Goal: Register for event/course

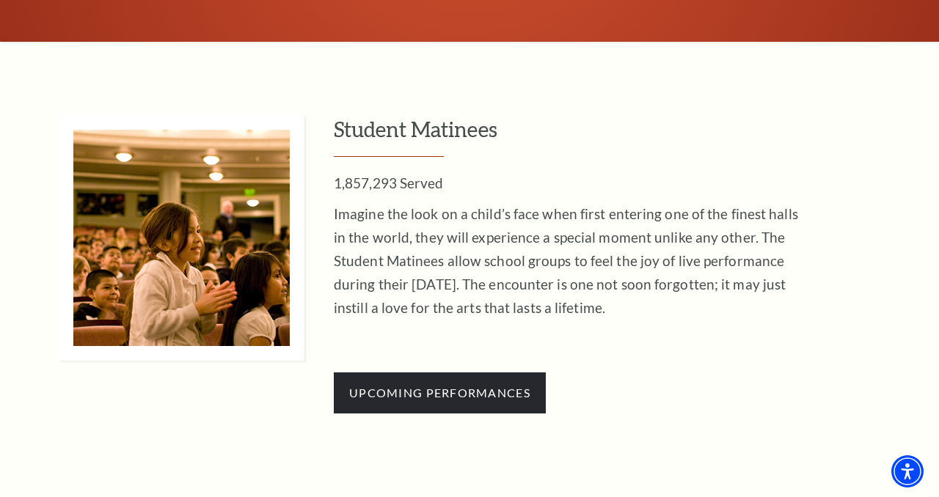
scroll to position [1284, 0]
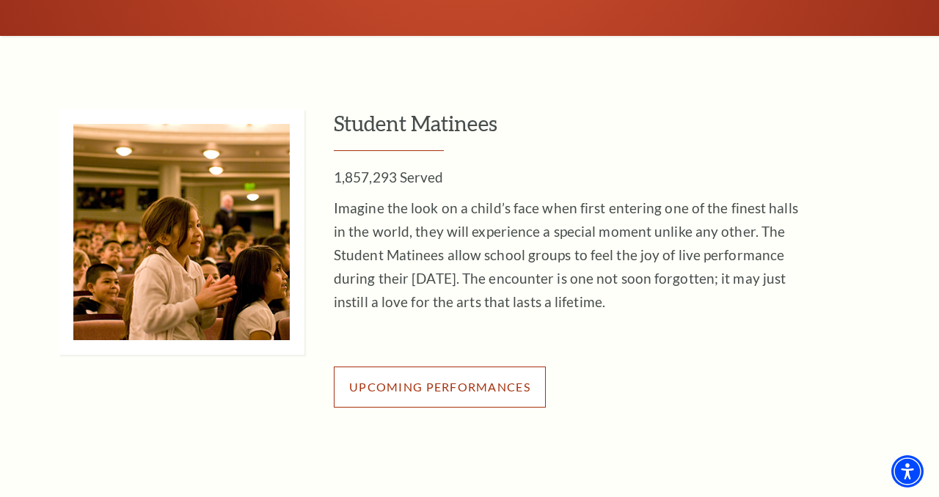
click at [498, 387] on span "Upcoming Performances" at bounding box center [439, 387] width 181 height 14
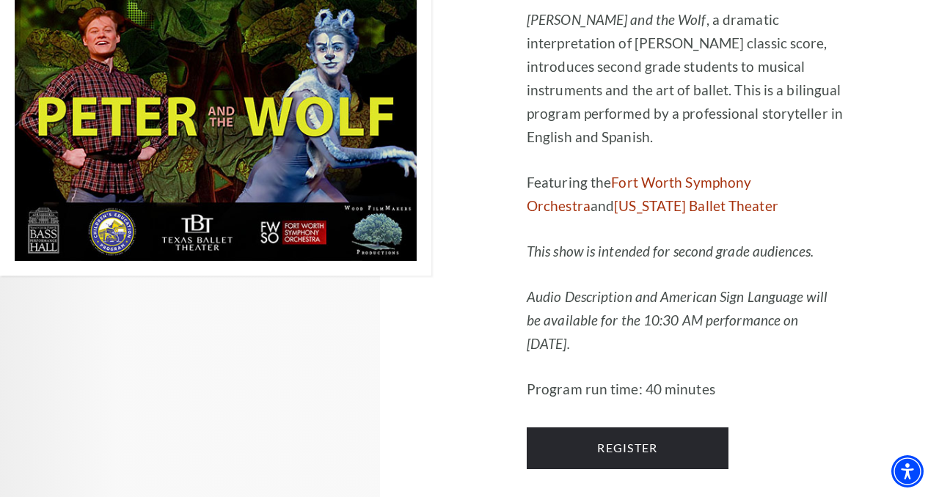
scroll to position [2190, 0]
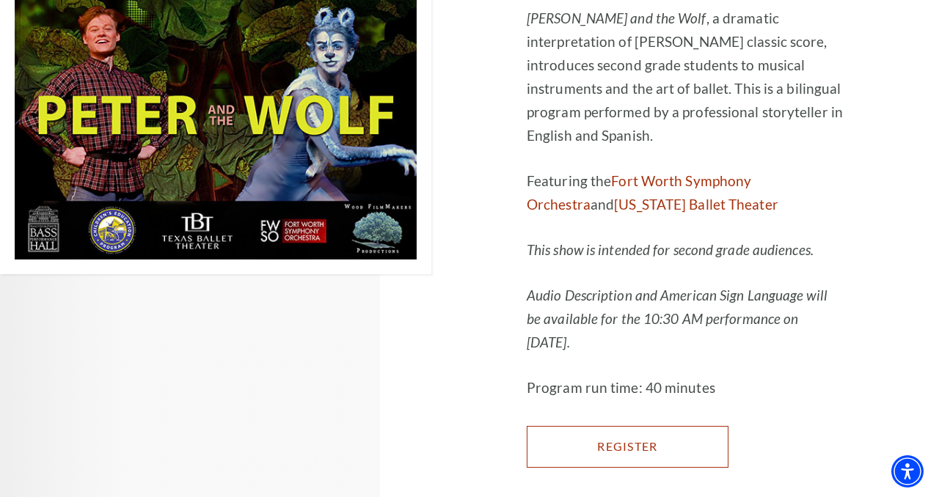
click at [659, 426] on link "Register" at bounding box center [628, 446] width 202 height 41
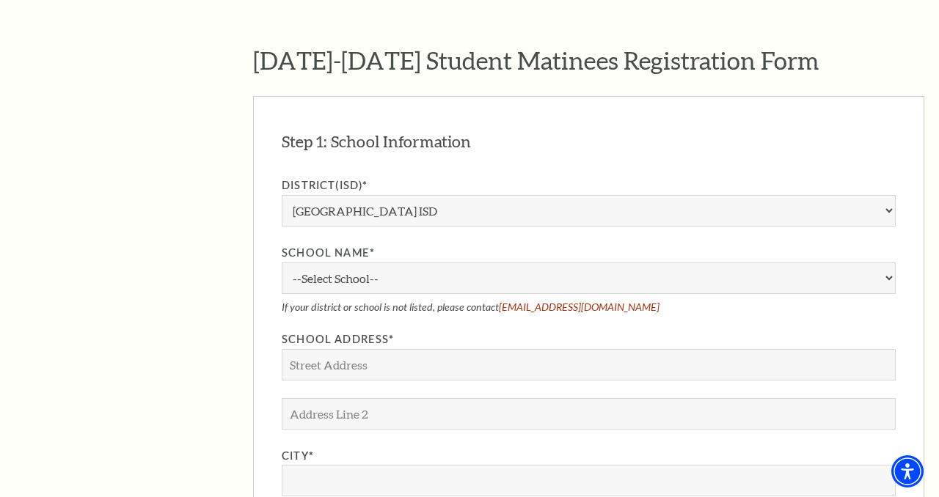
scroll to position [1135, 0]
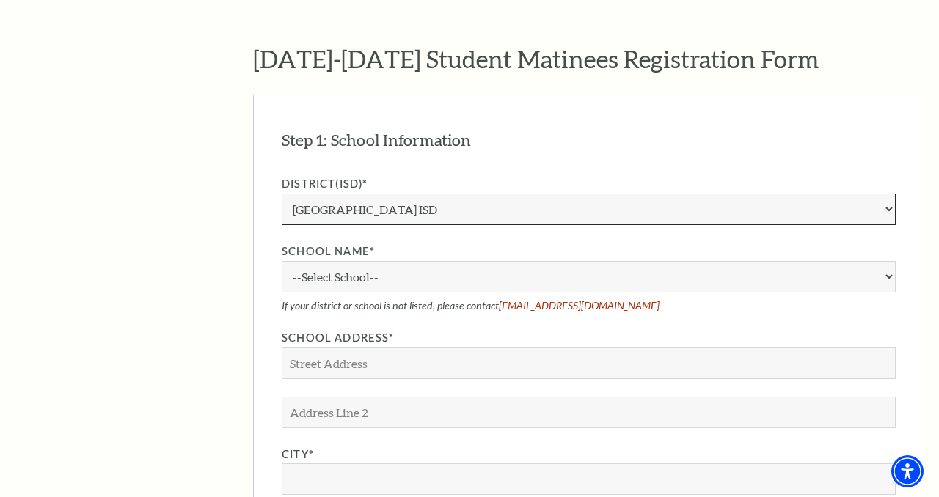
click at [408, 194] on select "Aledo ISD Alvarado ISD Alvord ISD Arlington ISD Azle ISD Bellevue ISD Birdville…" at bounding box center [589, 210] width 614 height 32
select select "White Settlement ISD"
click at [282, 194] on select "Aledo ISD Alvarado ISD Alvord ISD Arlington ISD Azle ISD Bellevue ISD Birdville…" at bounding box center [589, 210] width 614 height 32
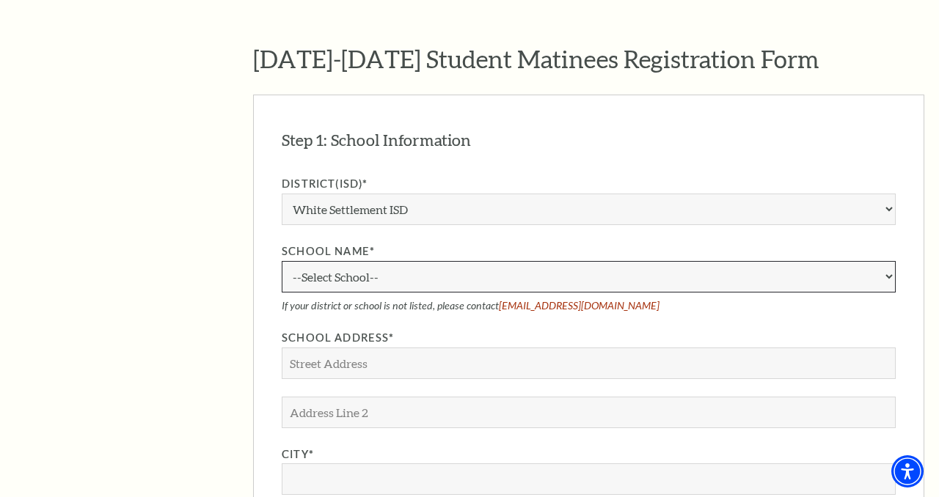
click at [382, 261] on select "--Select School-- Blue Haze Elementary School Brewer High School Brewer Middle …" at bounding box center [589, 277] width 614 height 32
select select "87563"
click at [282, 261] on select "--Select School-- Blue Haze Elementary School Brewer High School Brewer Middle …" at bounding box center [589, 277] width 614 height 32
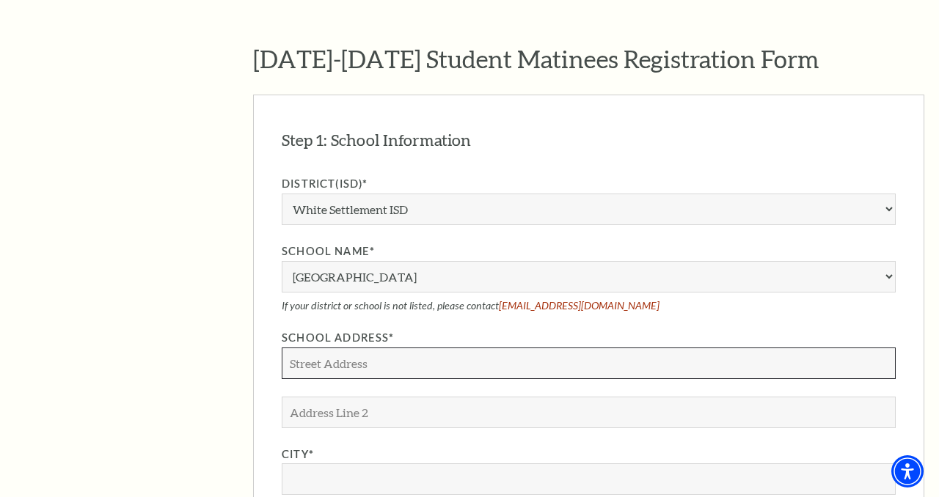
click at [378, 348] on input "School Address*" at bounding box center [589, 364] width 614 height 32
type input "601 Blue Haze dr."
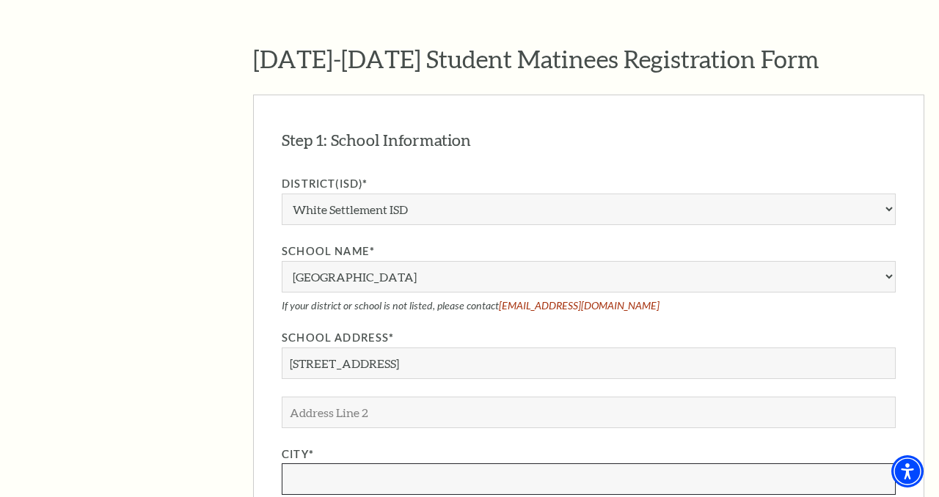
click at [344, 464] on input "City*" at bounding box center [589, 480] width 614 height 32
type input "Fort Worth"
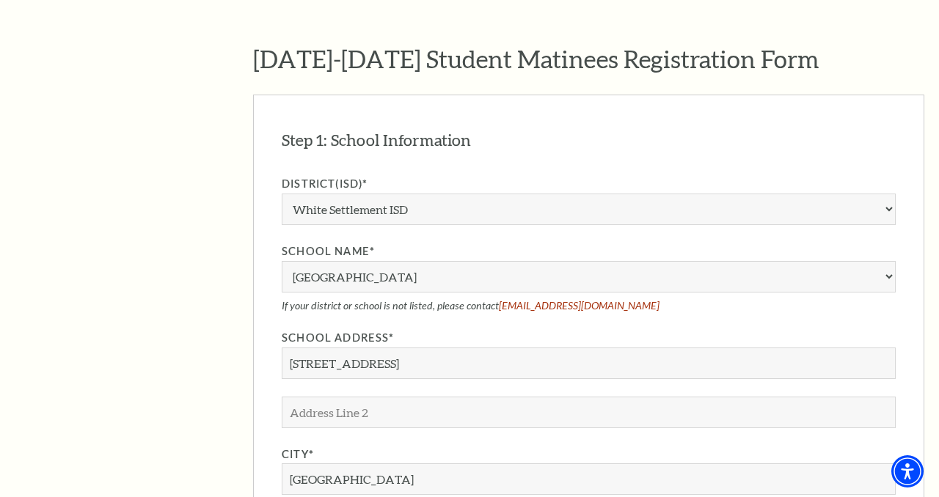
select select "TX"
type input "76108"
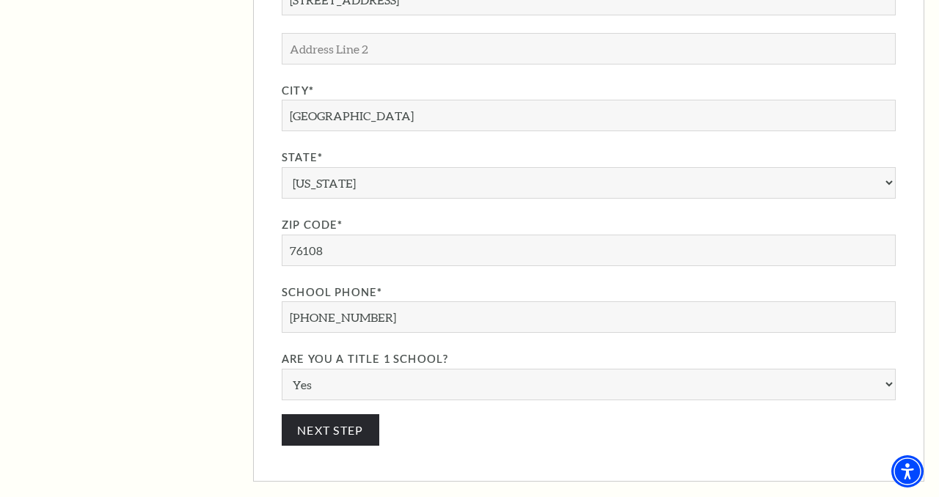
scroll to position [1501, 0]
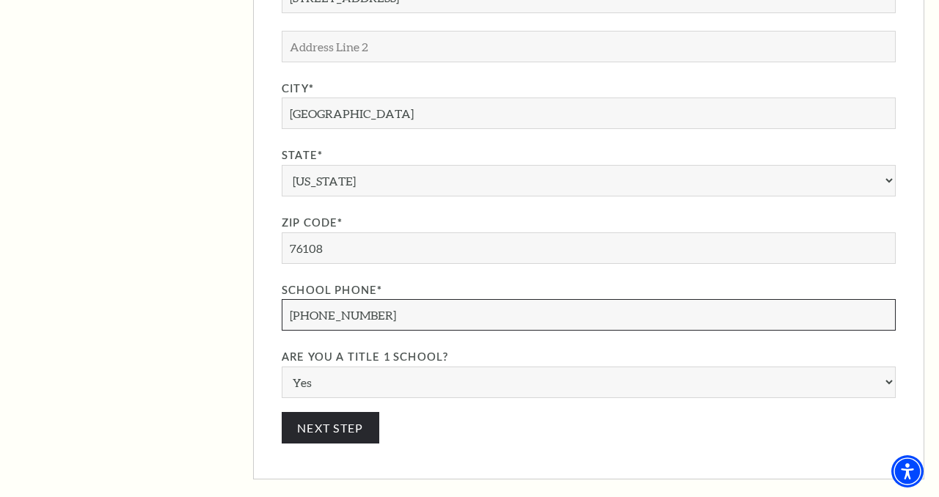
drag, startPoint x: 367, startPoint y: 277, endPoint x: 313, endPoint y: 272, distance: 53.7
click at [313, 299] on input "817-723-7745" at bounding box center [589, 315] width 614 height 32
type input "817-367-2583"
click at [339, 412] on button "Next Step" at bounding box center [331, 428] width 98 height 32
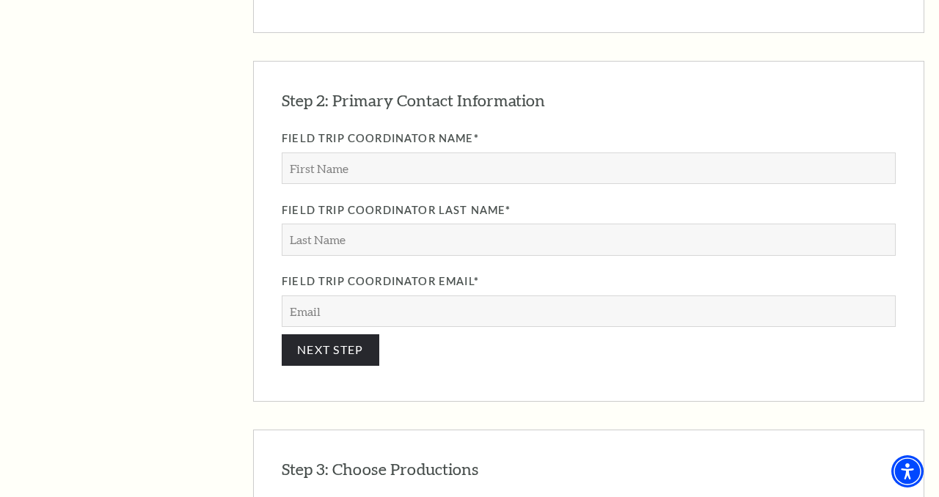
scroll to position [1289, 0]
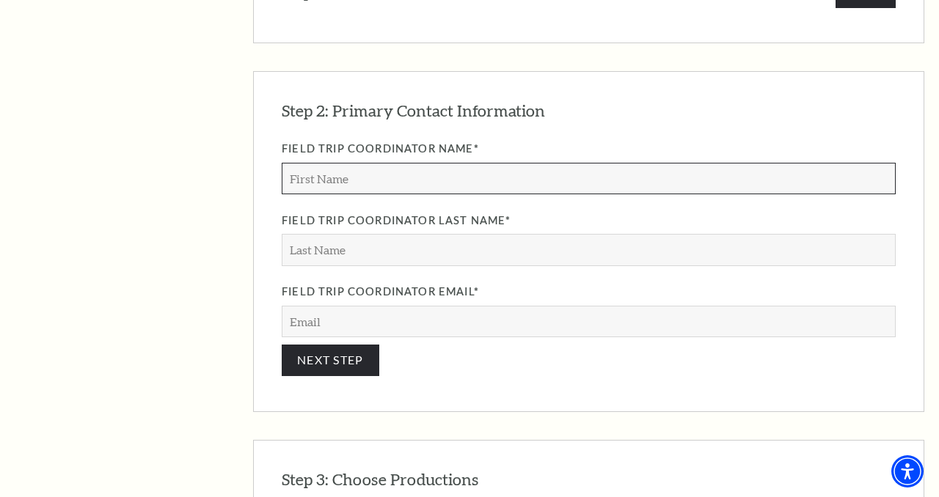
click at [349, 163] on input "Field Trip Coordinator Name*" at bounding box center [589, 179] width 614 height 32
type input "Denise"
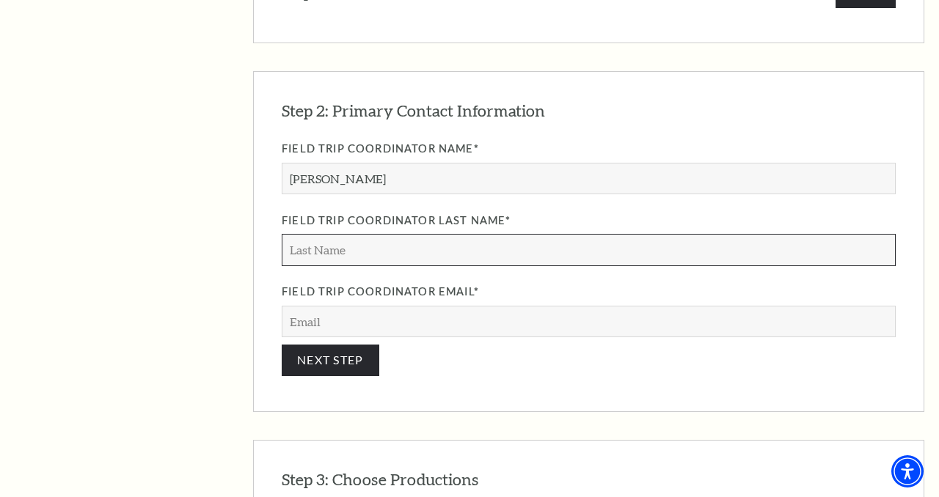
type input "Frankis"
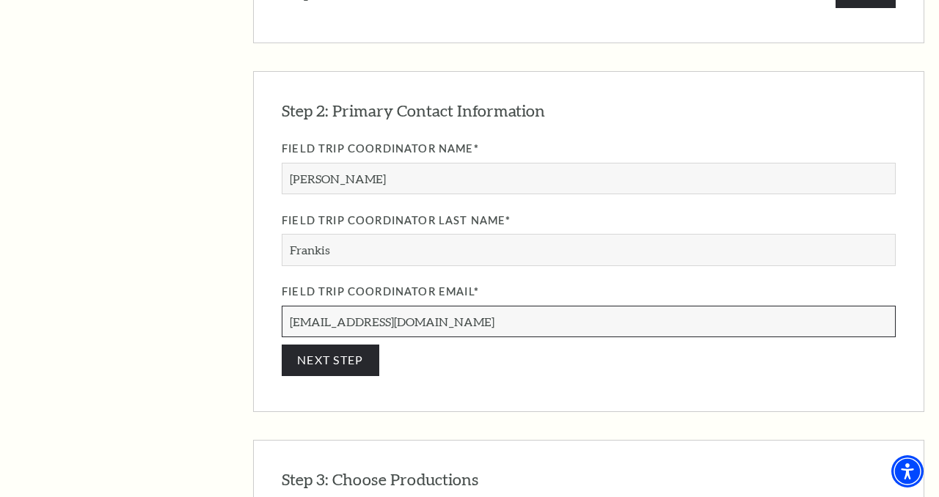
drag, startPoint x: 437, startPoint y: 277, endPoint x: 282, endPoint y: 269, distance: 155.7
click at [282, 306] on input "frankisdenise@gmail.com" at bounding box center [589, 322] width 614 height 32
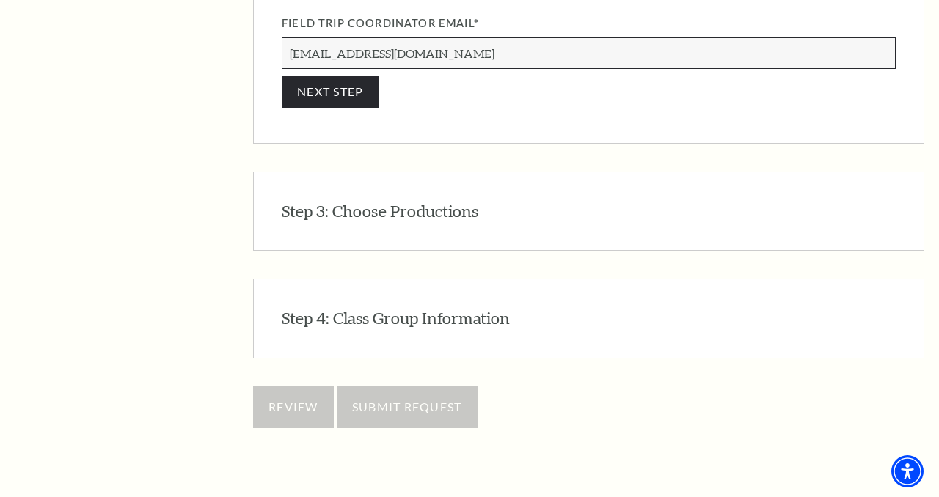
scroll to position [1577, 0]
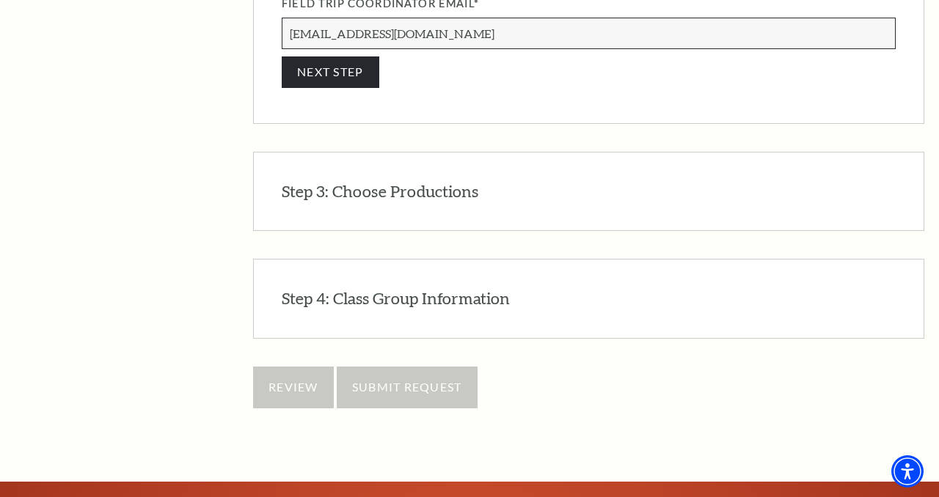
type input "dfrankis@wsisd.net"
click at [369, 180] on h3 "Step 3: Choose Productions" at bounding box center [380, 191] width 197 height 23
click at [376, 152] on div "Step 3: Choose Productions EDIT Please see list of all productions that are ava…" at bounding box center [588, 192] width 671 height 80
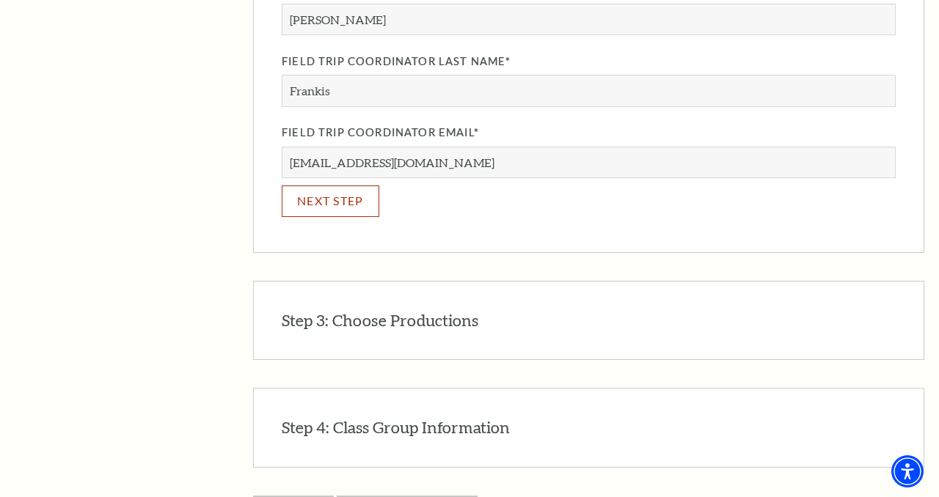
click at [345, 186] on button "NEXT STEP" at bounding box center [331, 202] width 98 height 32
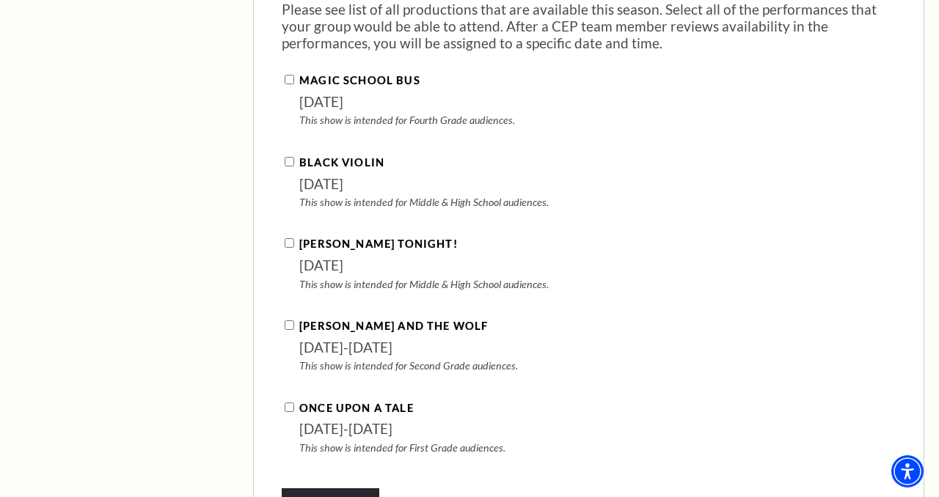
scroll to position [1559, 0]
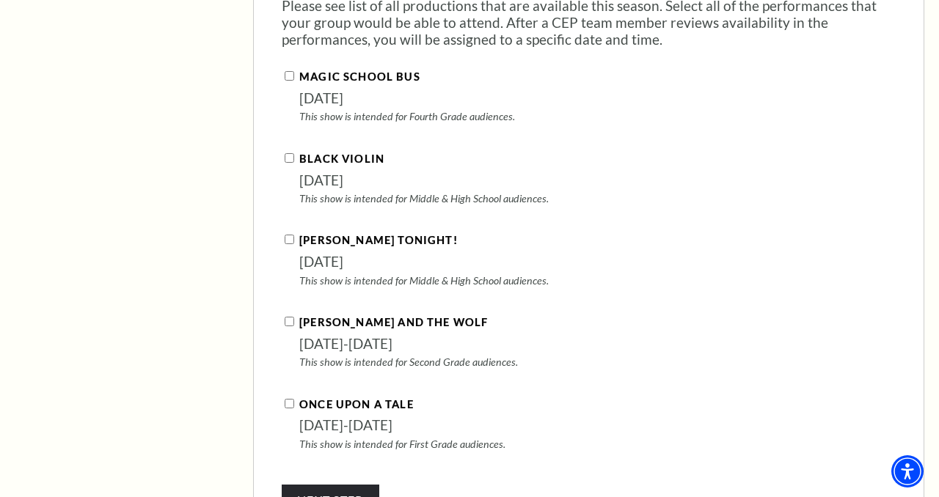
click at [288, 317] on input "Peter and the Wolf" at bounding box center [290, 322] width 10 height 10
checkbox input "true"
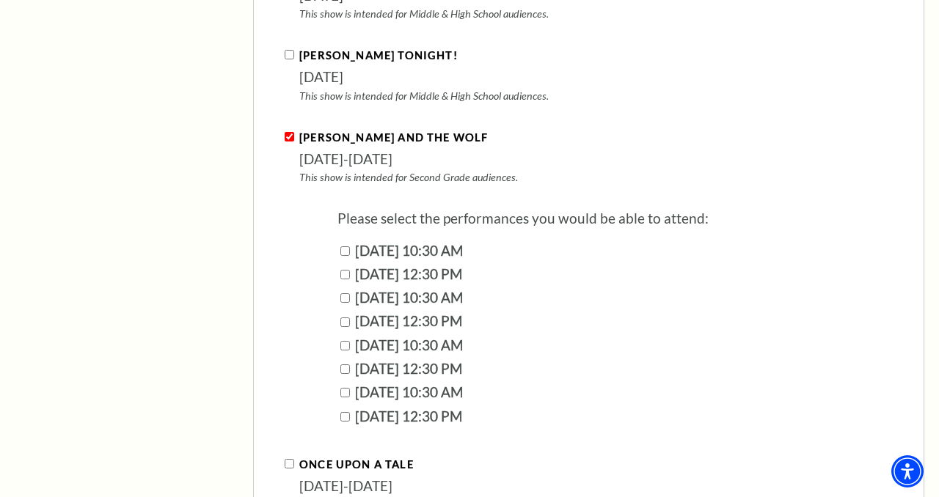
scroll to position [1746, 0]
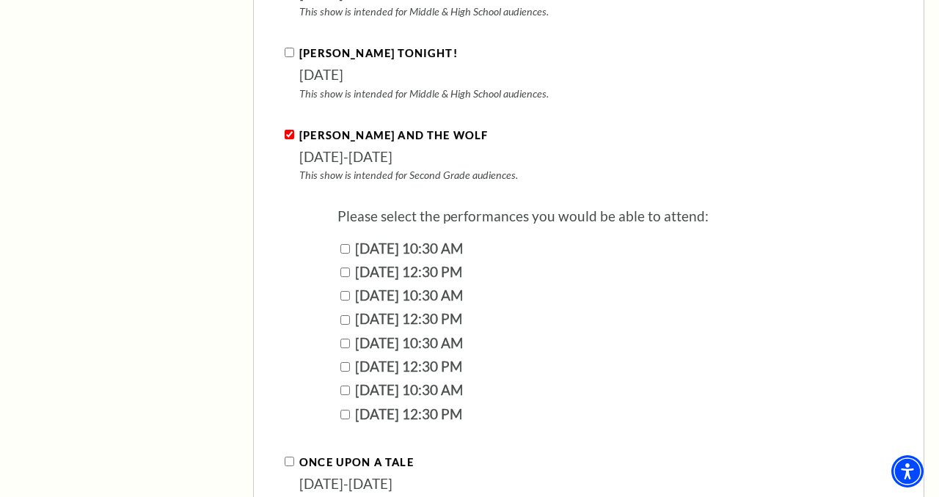
click at [345, 386] on input "February 20, 2026 | 10:30 AM" at bounding box center [345, 391] width 10 height 10
checkbox input "true"
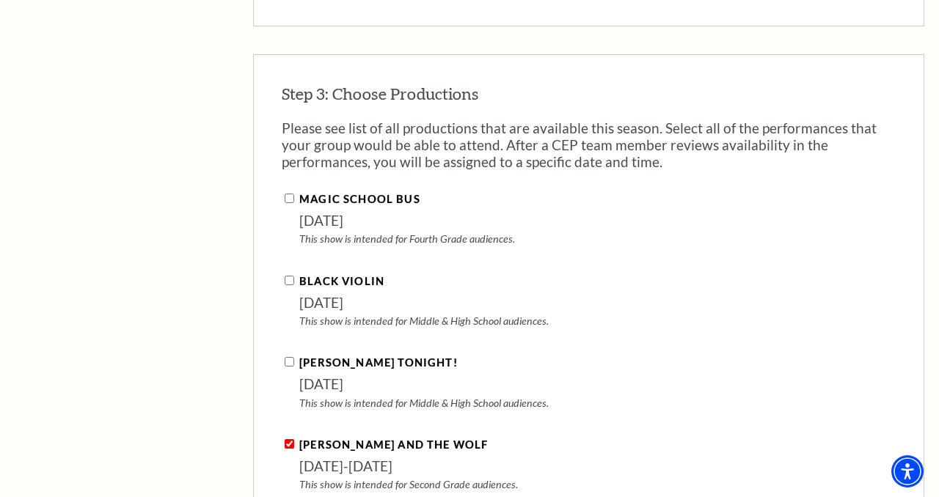
scroll to position [1444, 0]
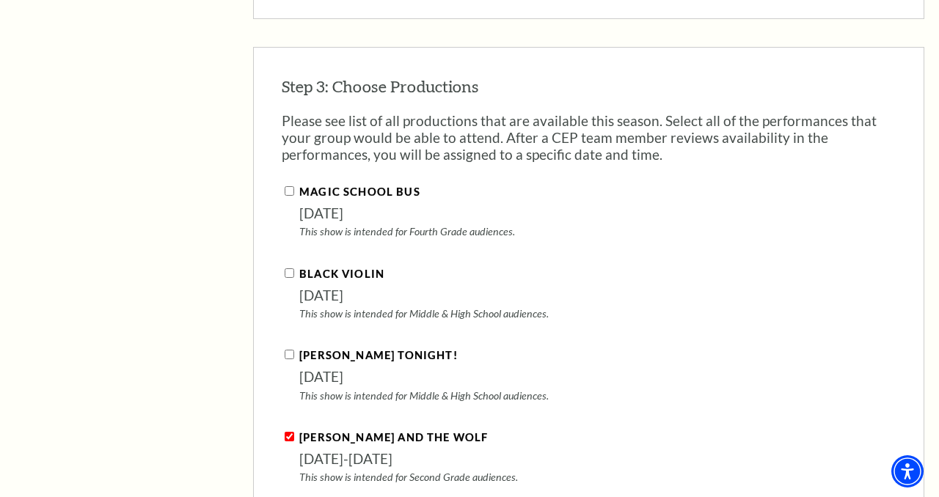
click at [292, 186] on input "Magic School Bus" at bounding box center [290, 191] width 10 height 10
checkbox input "true"
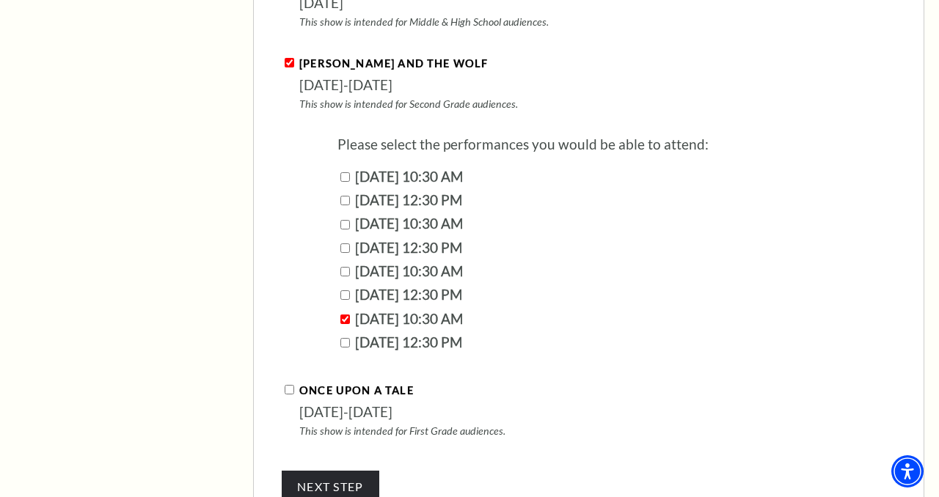
scroll to position [1900, 0]
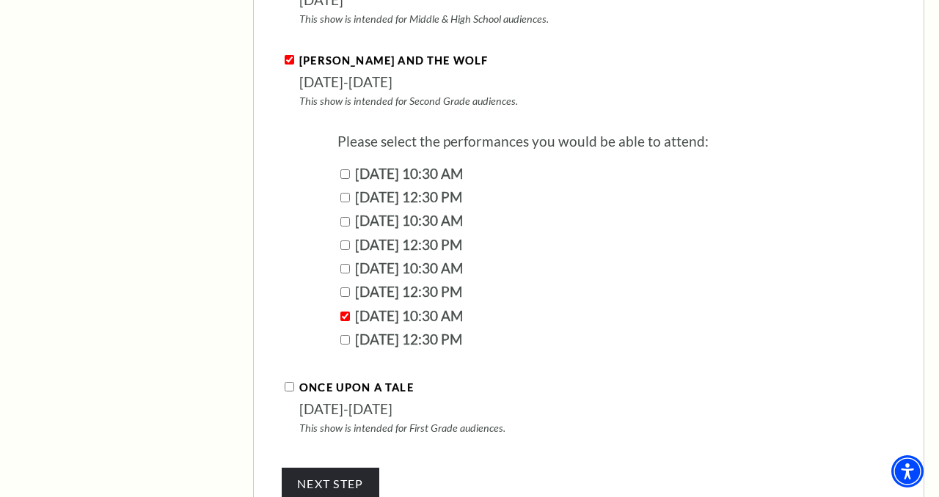
click at [343, 241] on input "February 18, 2026 | 12:30 PM" at bounding box center [345, 246] width 10 height 10
checkbox input "true"
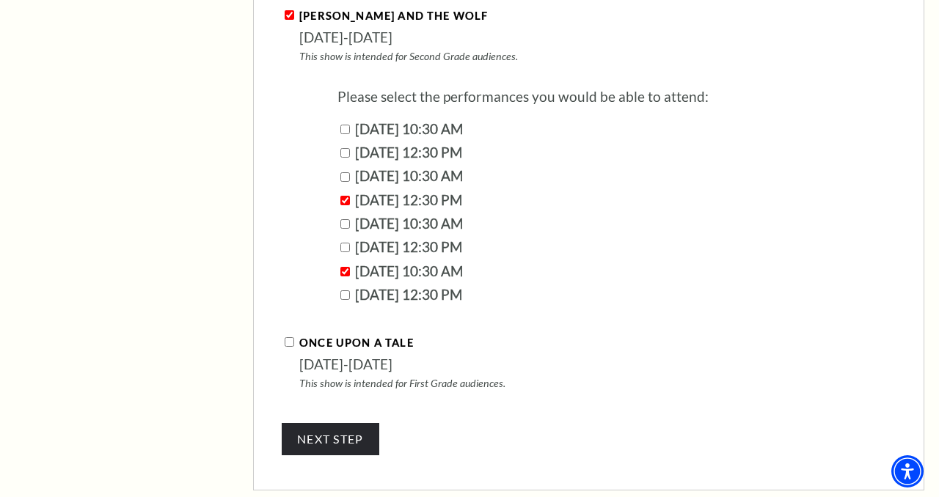
scroll to position [1948, 0]
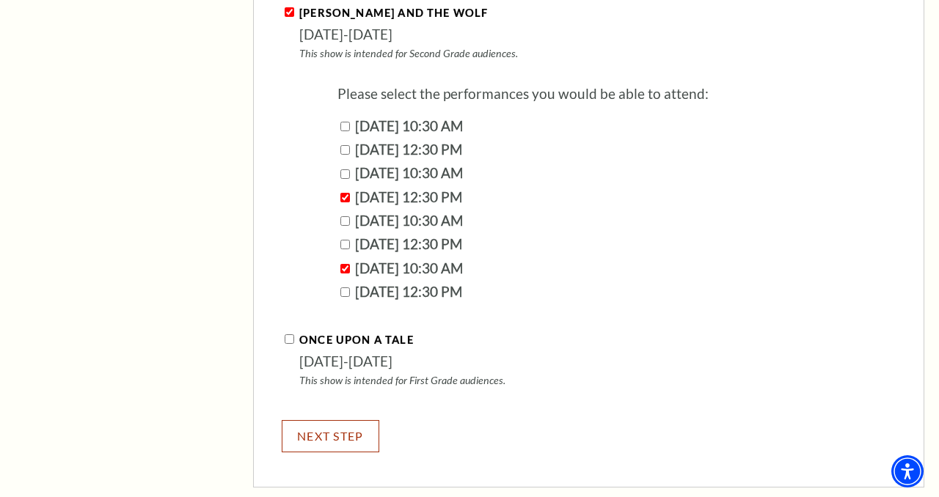
click at [343, 420] on button "NEXT STEP" at bounding box center [331, 436] width 98 height 32
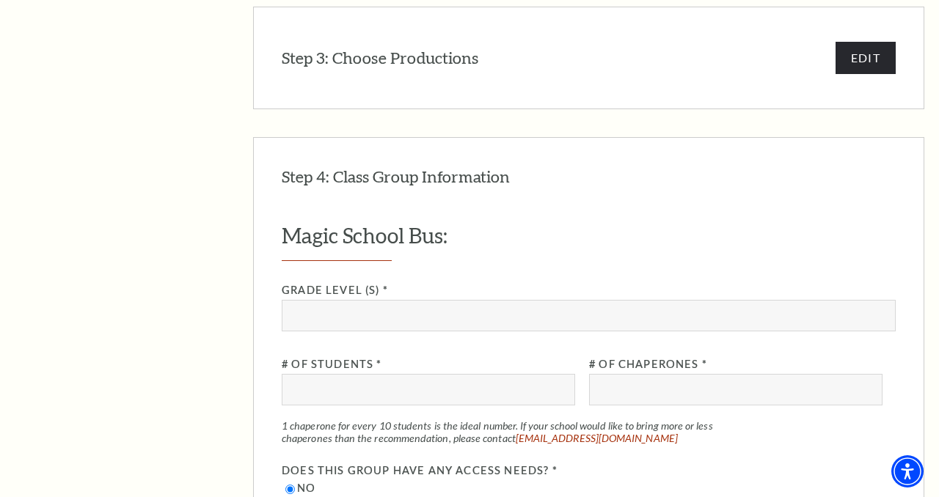
scroll to position [1484, 0]
click at [334, 301] on input "Grade Level (s) *" at bounding box center [589, 317] width 614 height 32
type input "3rd grade"
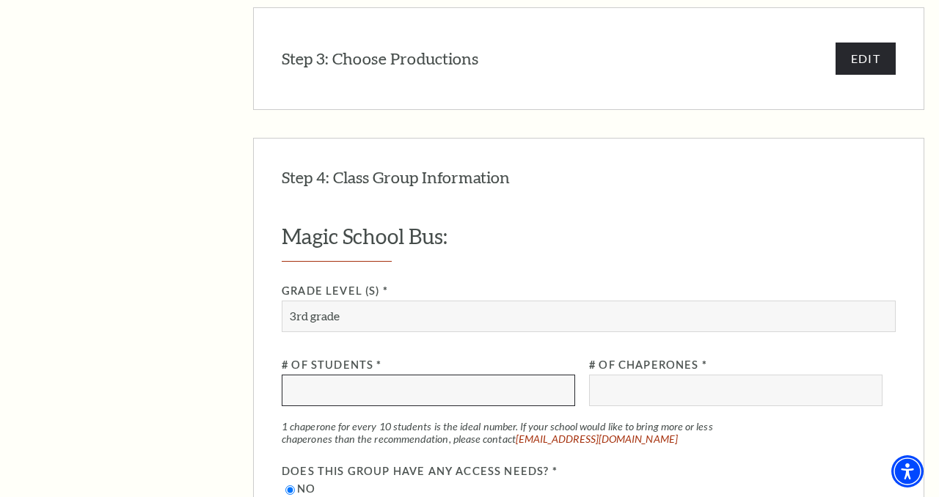
click at [354, 375] on input "# of Students *" at bounding box center [428, 391] width 293 height 32
type input "120"
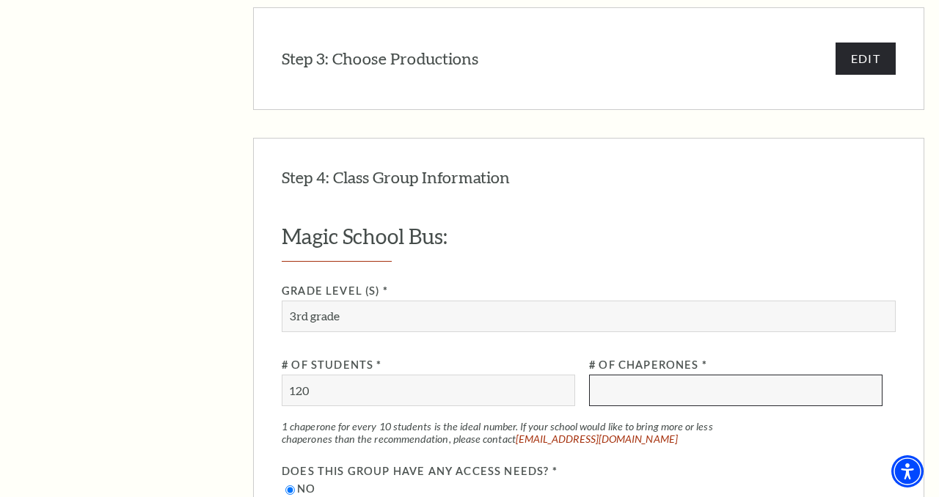
click at [640, 375] on input "# of Chaperones *" at bounding box center [735, 391] width 293 height 32
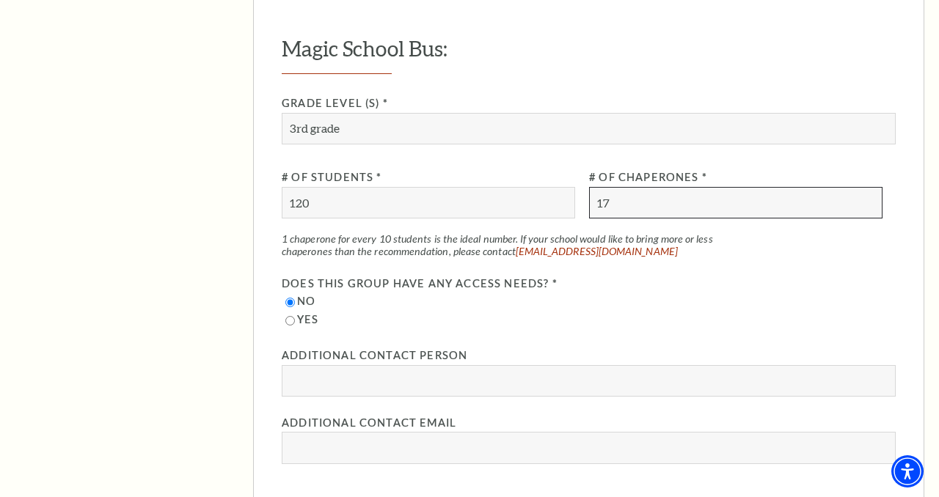
scroll to position [1676, 0]
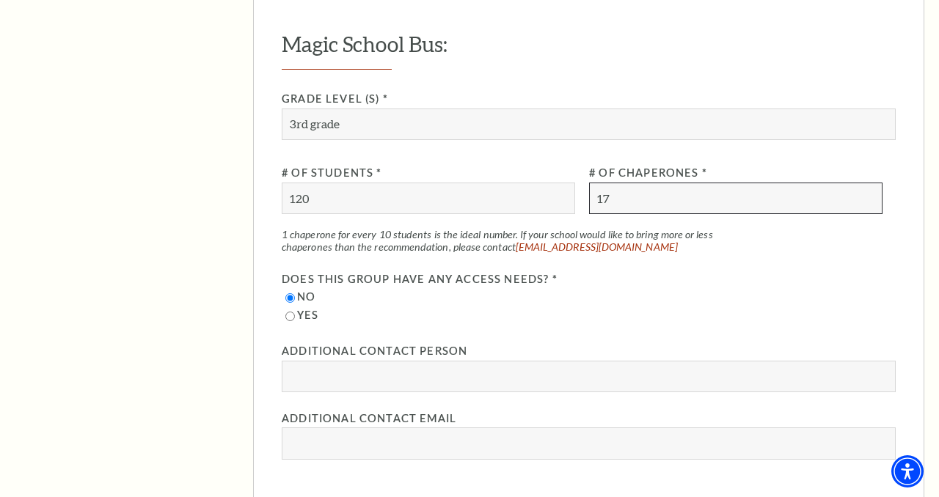
type input "17"
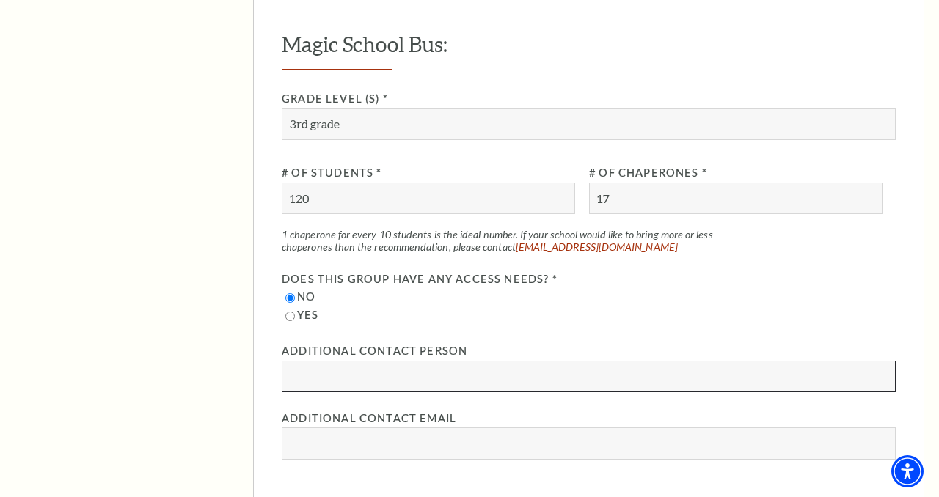
click at [304, 361] on input "Additional Contact Person" at bounding box center [589, 377] width 614 height 32
type input "Kelley Sanders"
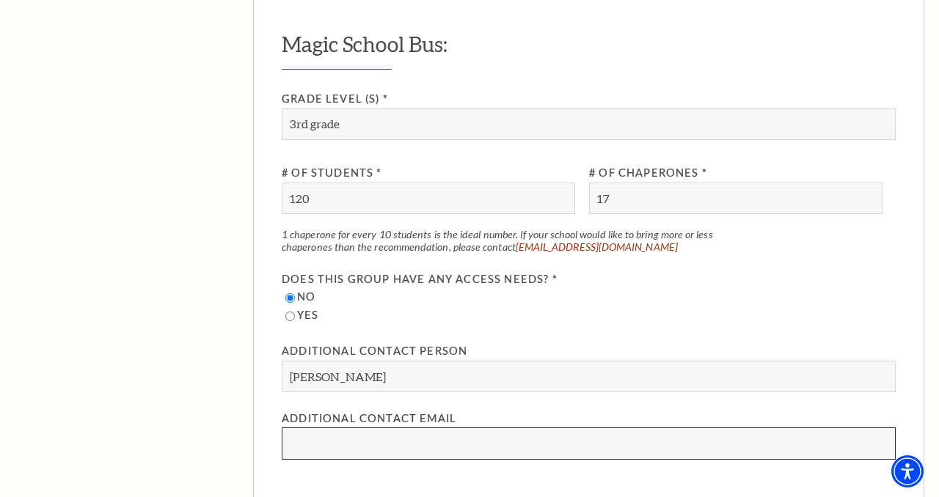
click at [302, 428] on input "Additional Contact Email" at bounding box center [589, 444] width 614 height 32
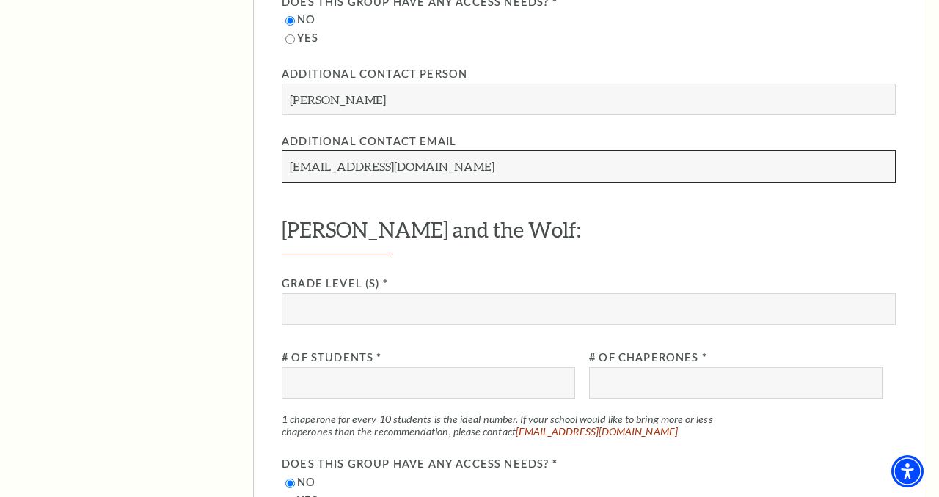
scroll to position [1964, 0]
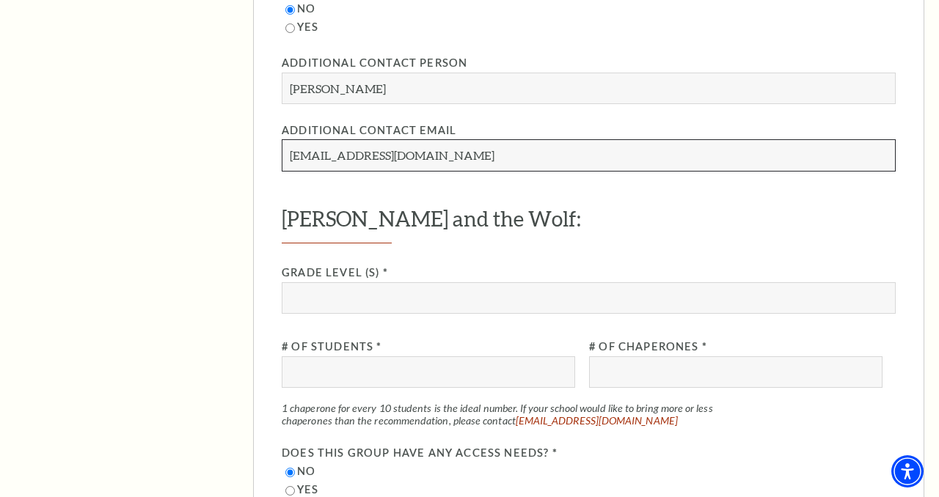
type input "ksanders@wsisd.net"
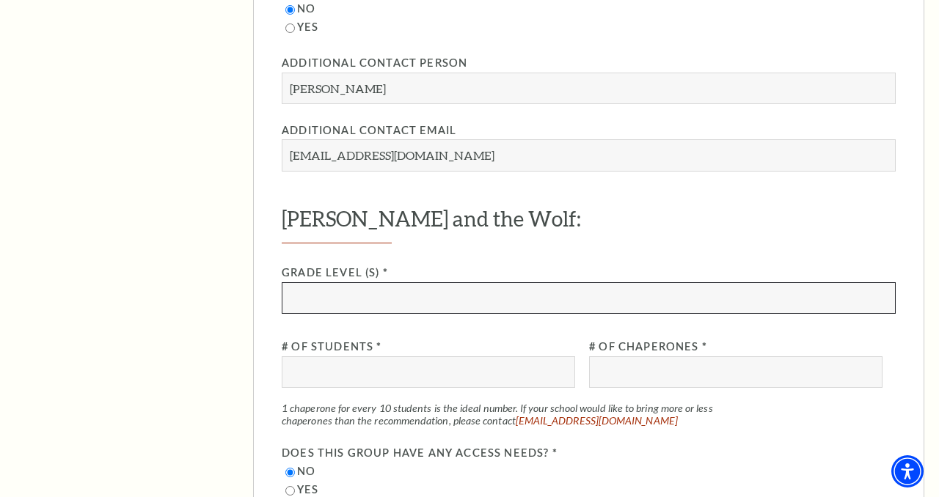
click at [427, 282] on input "Grade Level (s) *" at bounding box center [589, 298] width 614 height 32
type input "3rd grade"
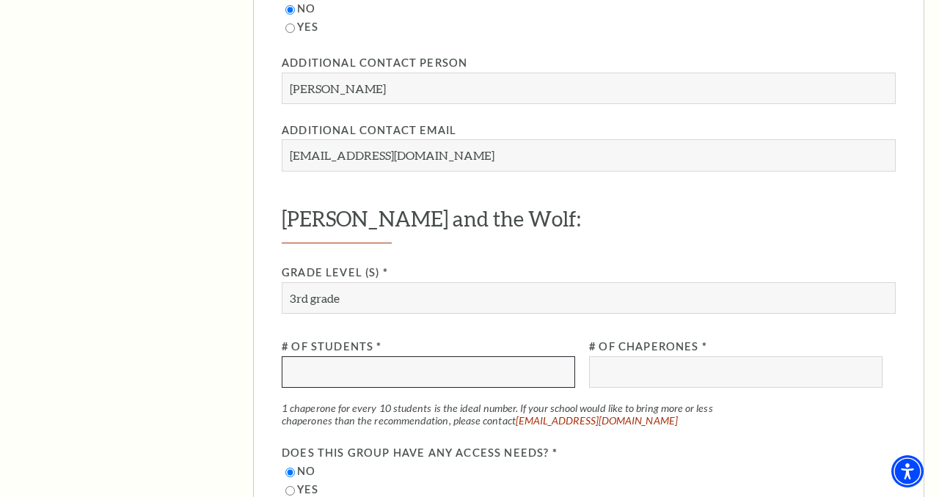
click at [392, 356] on input "# of Students *" at bounding box center [428, 372] width 293 height 32
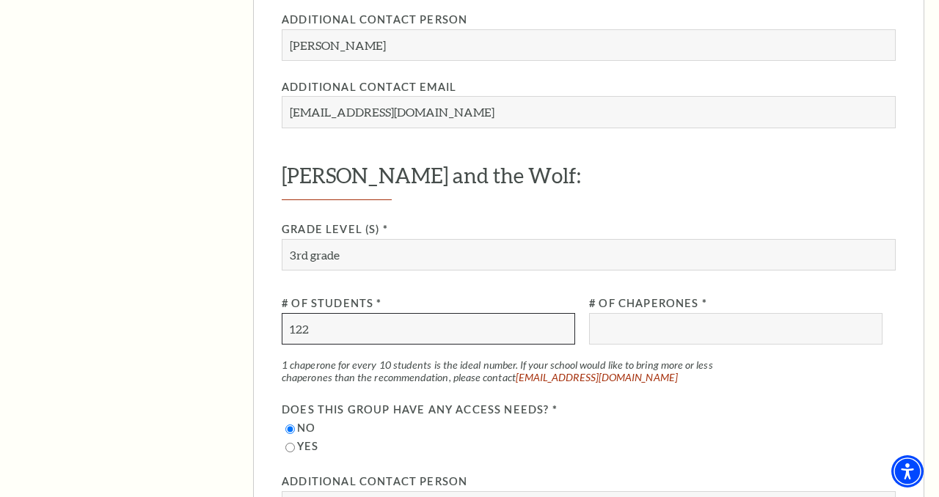
scroll to position [2009, 0]
type input "120"
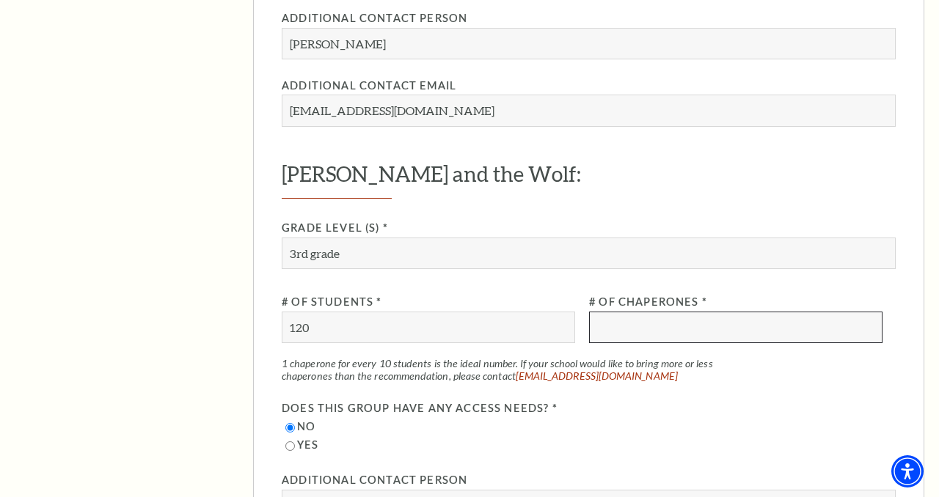
click at [628, 312] on input "# of Chaperones *" at bounding box center [735, 328] width 293 height 32
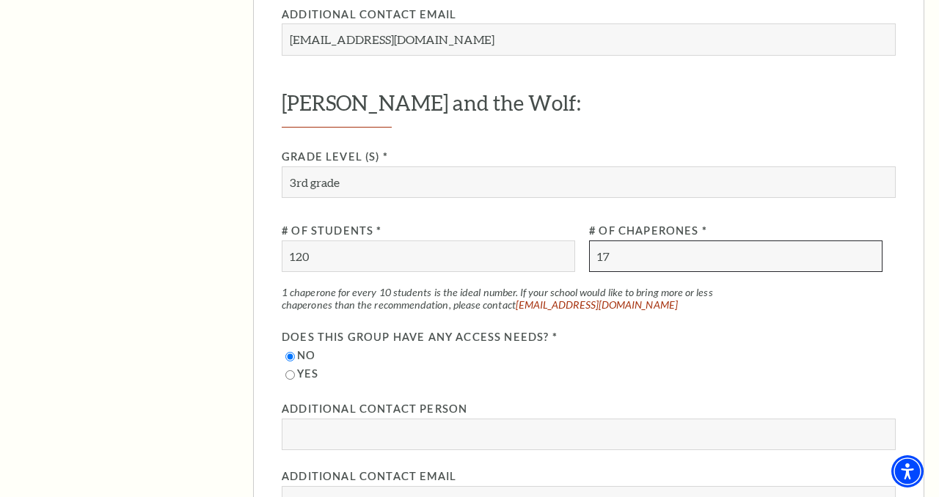
scroll to position [2147, 0]
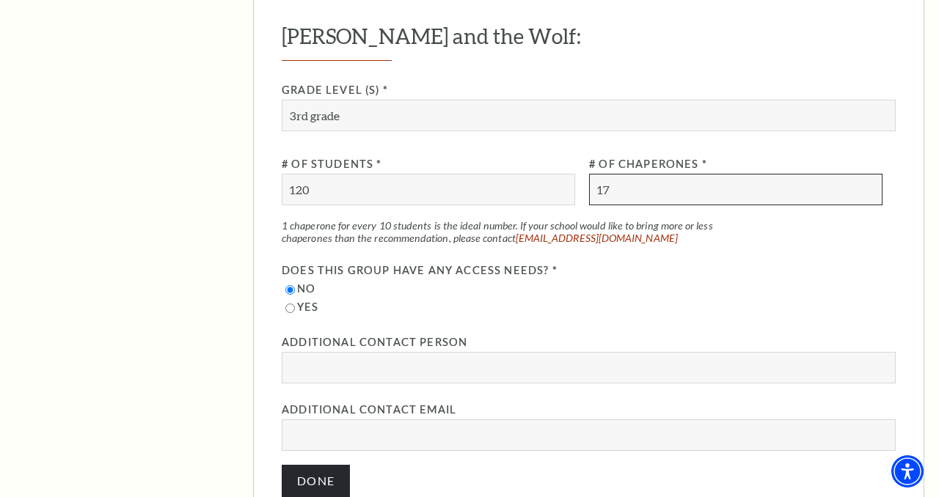
type input "17"
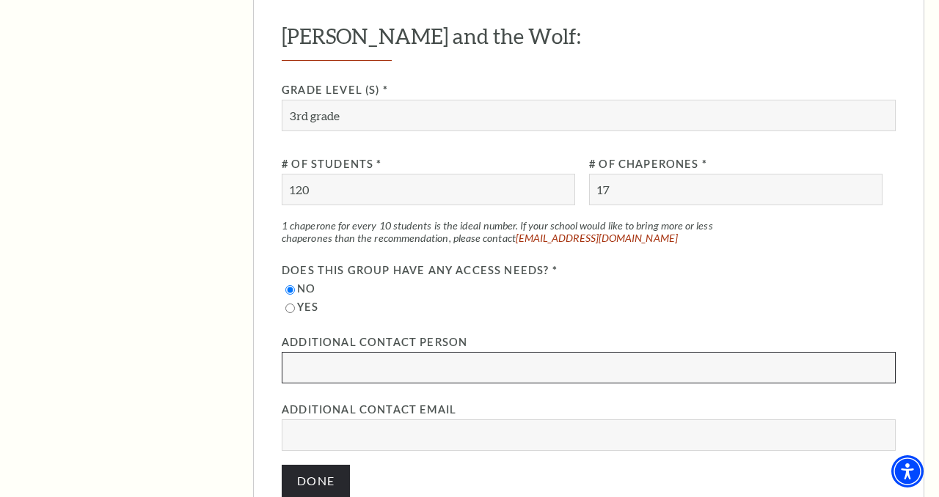
click at [362, 352] on input "Additional Contact Person" at bounding box center [589, 368] width 614 height 32
type input "Kelley Sanders"
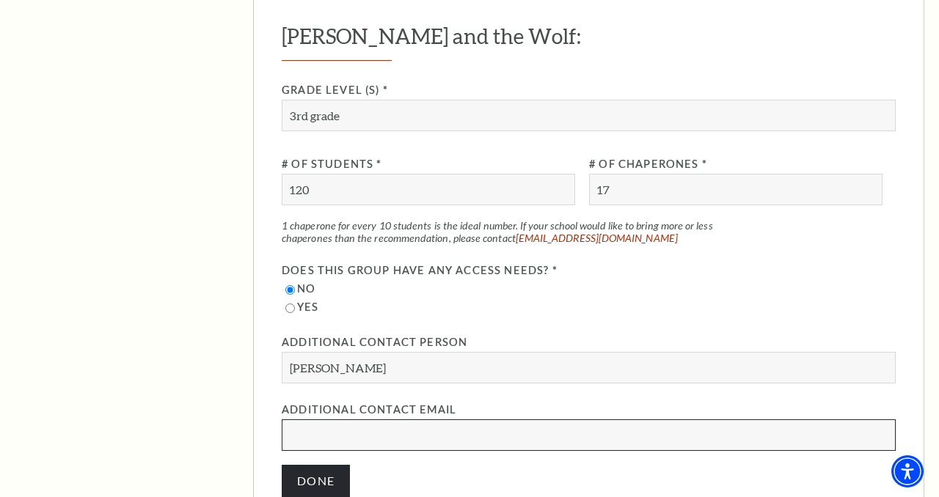
click at [325, 420] on input "Additional Contact Email" at bounding box center [589, 436] width 614 height 32
type input "ksanders2wsisd.net"
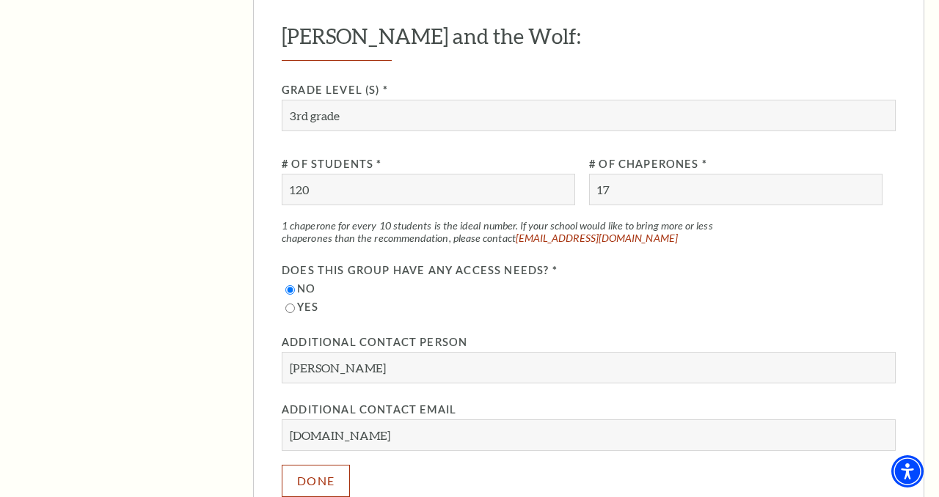
click at [320, 465] on button "Done" at bounding box center [316, 481] width 68 height 32
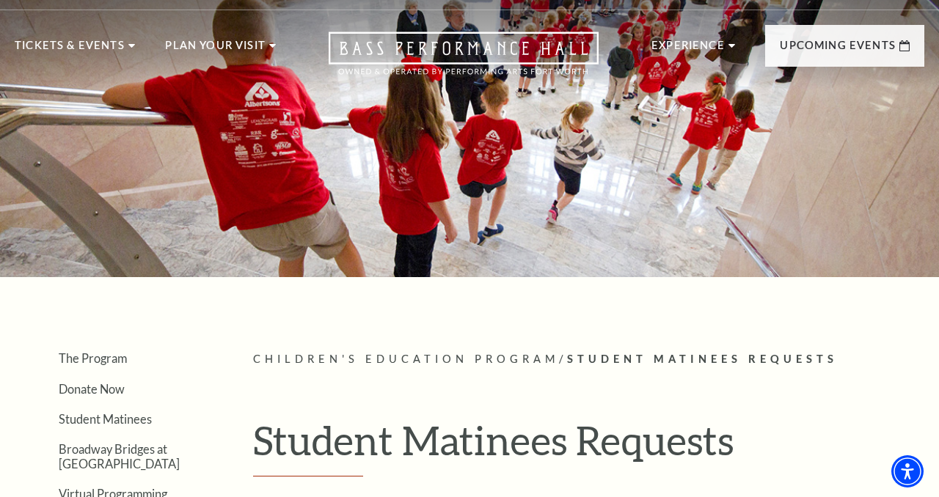
scroll to position [0, 0]
